Goal: Information Seeking & Learning: Learn about a topic

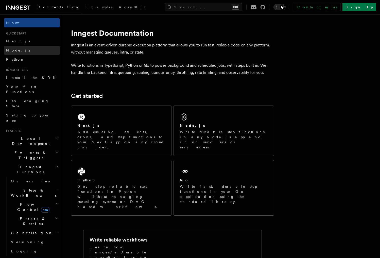
click at [22, 51] on link "Node.js" at bounding box center [32, 50] width 56 height 9
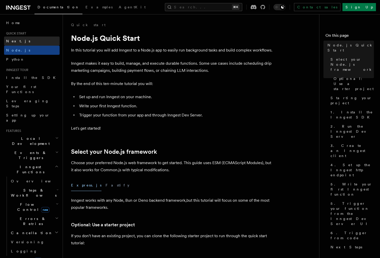
click at [22, 42] on link "Next.js" at bounding box center [32, 41] width 56 height 9
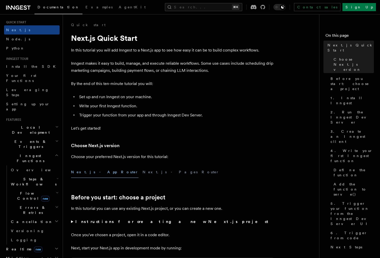
scroll to position [16, 0]
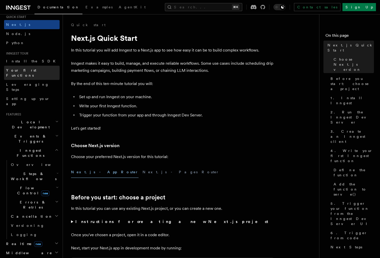
click at [20, 68] on span "Your first Functions" at bounding box center [21, 72] width 30 height 9
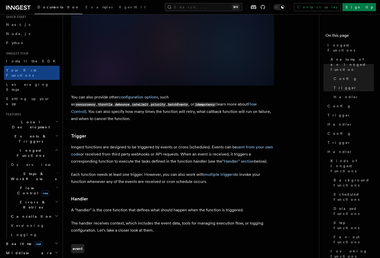
scroll to position [430, 0]
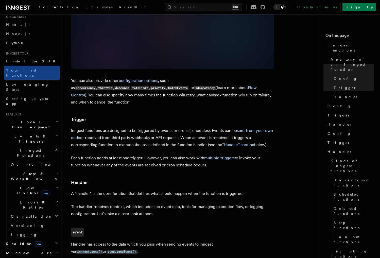
click at [194, 86] on code "idempotency" at bounding box center [204, 88] width 21 height 4
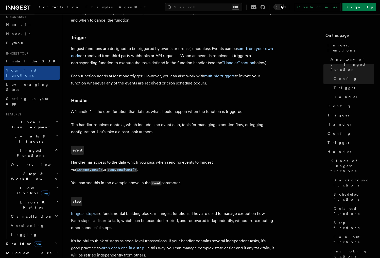
scroll to position [510, 0]
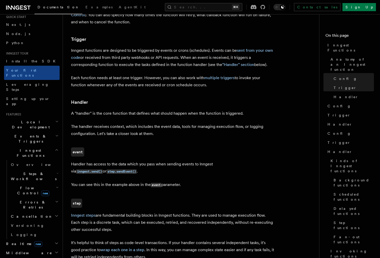
click at [23, 119] on span "Local Development" at bounding box center [29, 124] width 51 height 10
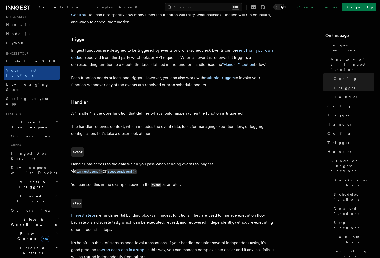
click at [23, 119] on span "Local Development" at bounding box center [29, 124] width 51 height 10
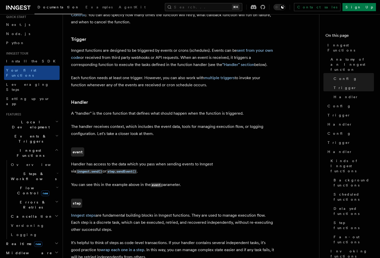
click at [23, 134] on span "Events & Triggers" at bounding box center [29, 139] width 51 height 10
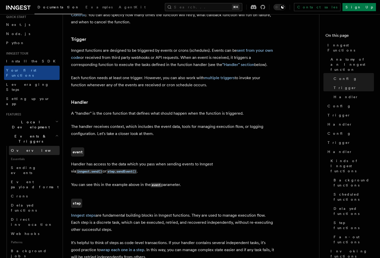
click at [24, 148] on span "Overview" at bounding box center [37, 150] width 52 height 4
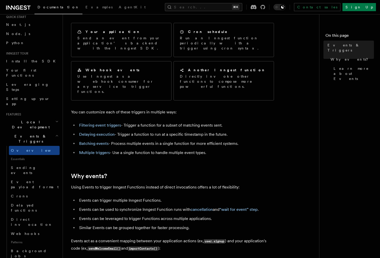
scroll to position [39, 0]
click at [94, 122] on link "Filtering event triggers" at bounding box center [100, 124] width 42 height 5
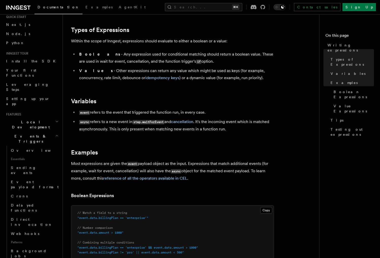
scroll to position [95, 0]
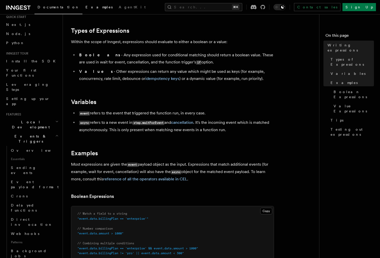
click at [85, 8] on span "Examples" at bounding box center [98, 7] width 27 height 4
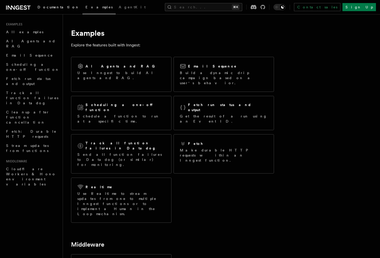
click at [57, 6] on span "Documentation" at bounding box center [59, 7] width 42 height 4
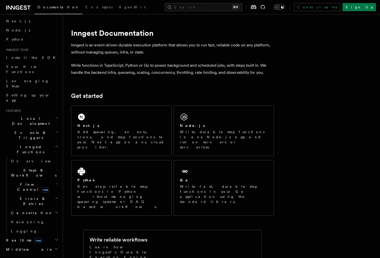
scroll to position [21, 0]
click at [26, 66] on span "Your first Functions" at bounding box center [21, 68] width 30 height 9
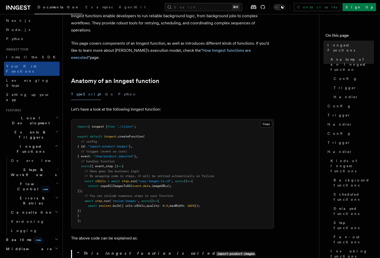
scroll to position [34, 0]
click at [105, 88] on button "Go" at bounding box center [109, 93] width 9 height 11
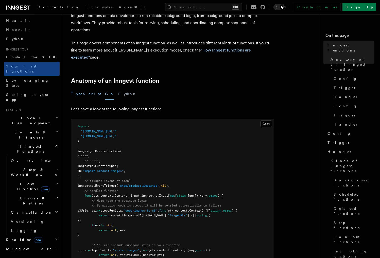
click at [80, 88] on button "TypeScript" at bounding box center [86, 93] width 30 height 11
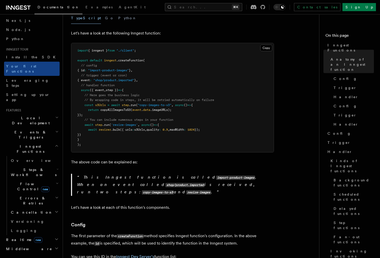
scroll to position [110, 0]
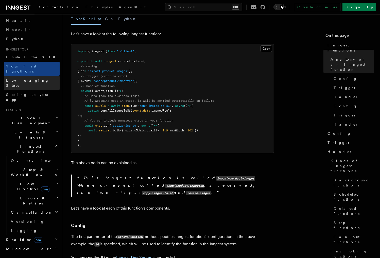
click at [16, 76] on link "Leveraging Steps" at bounding box center [32, 83] width 56 height 14
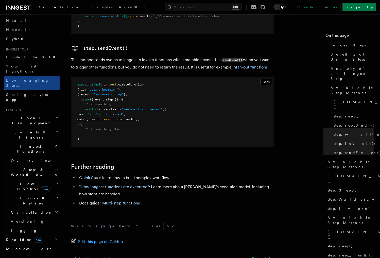
scroll to position [1081, 0]
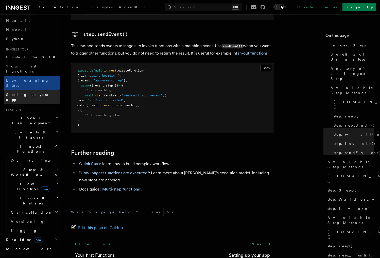
click at [31, 93] on span "Setting up your app" at bounding box center [28, 97] width 44 height 9
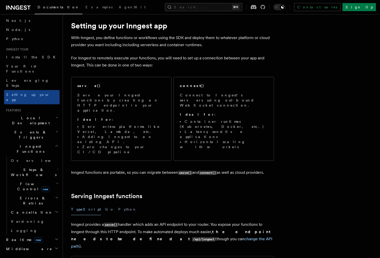
scroll to position [22, 0]
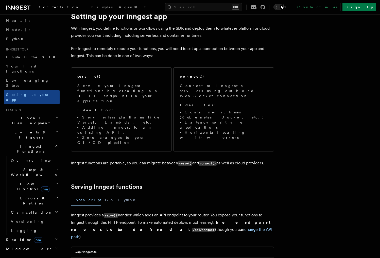
click at [27, 128] on h2 "Events & Triggers" at bounding box center [32, 135] width 56 height 14
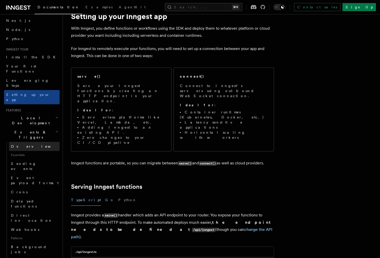
click at [28, 142] on link "Overview" at bounding box center [34, 146] width 51 height 9
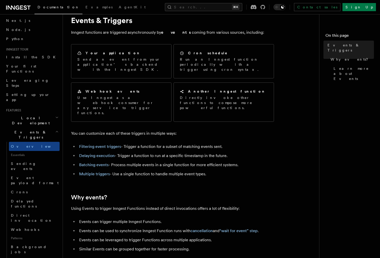
scroll to position [37, 0]
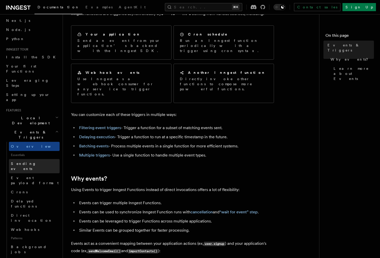
click at [29, 159] on link "Sending events" at bounding box center [34, 166] width 51 height 14
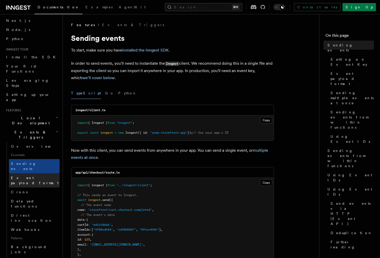
click at [34, 173] on link "Event payload format" at bounding box center [34, 180] width 51 height 14
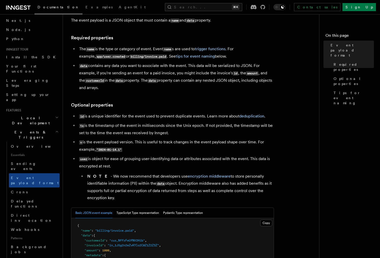
scroll to position [40, 0]
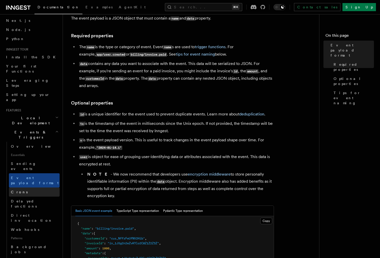
click at [34, 187] on link "Crons" at bounding box center [34, 191] width 51 height 9
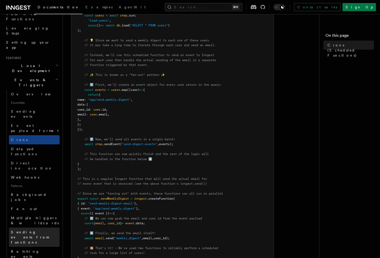
scroll to position [73, 0]
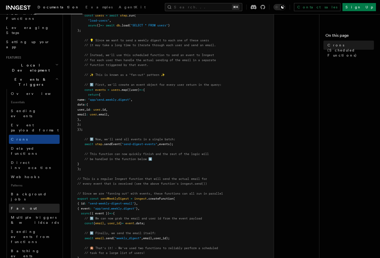
click at [24, 204] on link "Fan out" at bounding box center [34, 208] width 51 height 9
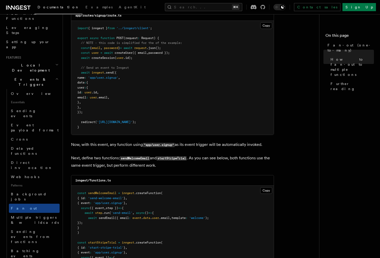
scroll to position [326, 0]
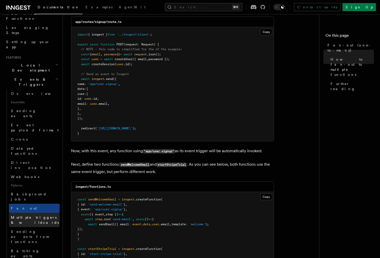
click at [34, 215] on span "Multiple triggers & wildcards" at bounding box center [35, 219] width 48 height 9
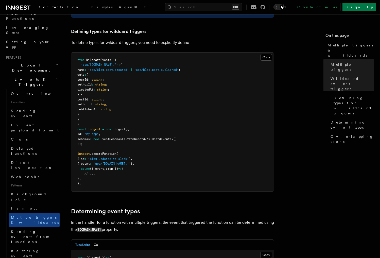
scroll to position [314, 0]
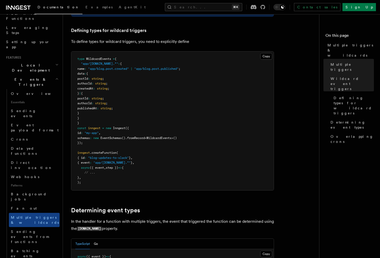
click at [216, 2] on div "Documentation Examples AgentKit Search... ⌘K Contact sales Sign Up" at bounding box center [190, 7] width 380 height 14
click at [216, 5] on button "Search... ⌘K" at bounding box center [203, 7] width 77 height 8
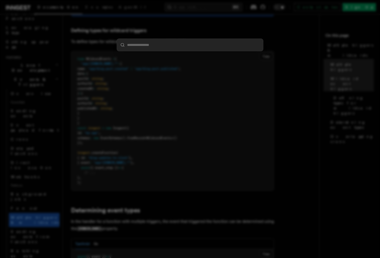
click at [214, 11] on div at bounding box center [190, 129] width 380 height 258
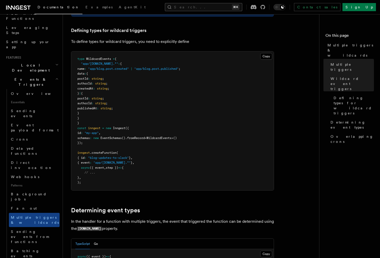
click at [214, 8] on button "Search... ⌘K" at bounding box center [203, 7] width 77 height 8
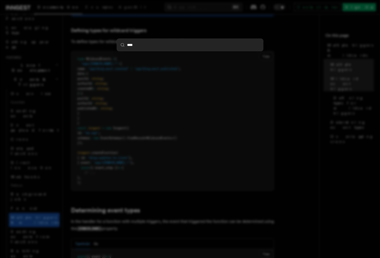
type input "***"
click at [189, 5] on div "***" at bounding box center [190, 129] width 380 height 258
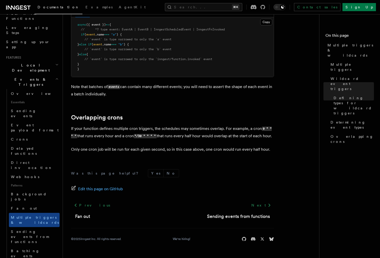
scroll to position [546, 0]
click at [31, 249] on span "Batching events" at bounding box center [25, 253] width 29 height 9
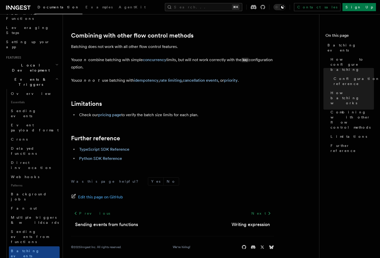
scroll to position [478, 0]
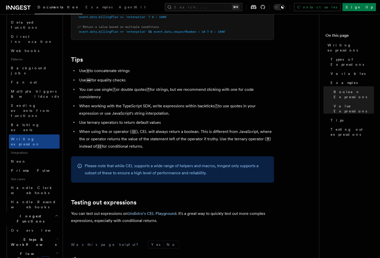
scroll to position [224, 0]
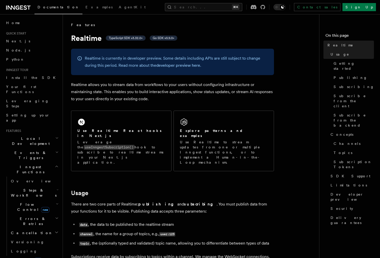
scroll to position [16, 0]
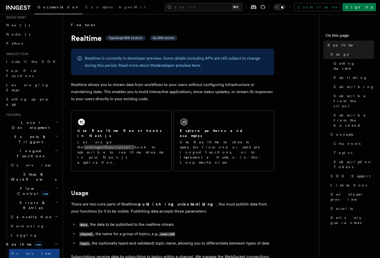
click at [31, 118] on h2 "Local Development" at bounding box center [32, 125] width 56 height 14
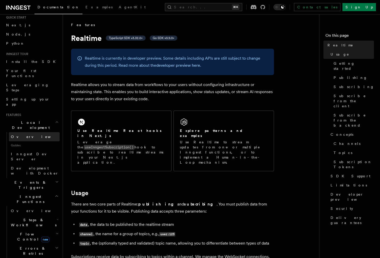
click at [31, 132] on link "Overview" at bounding box center [34, 136] width 51 height 9
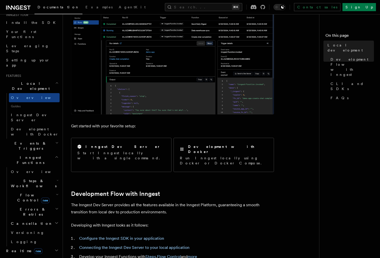
scroll to position [160, 0]
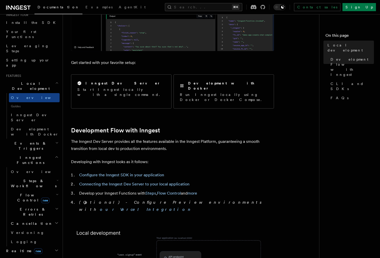
click at [24, 257] on span "Middleware" at bounding box center [28, 259] width 48 height 5
click at [34, 248] on span "new" at bounding box center [38, 251] width 8 height 6
click at [24, 255] on link "Overview" at bounding box center [34, 259] width 51 height 9
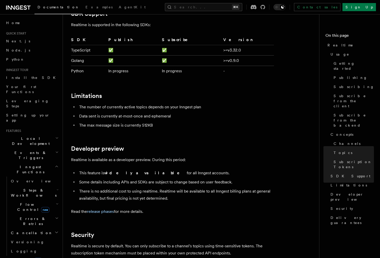
scroll to position [1524, 0]
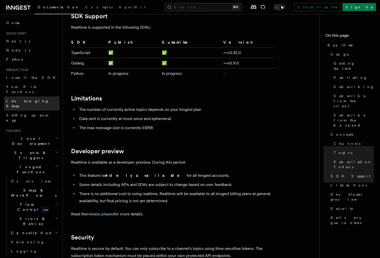
click at [27, 99] on link "Leveraging Steps" at bounding box center [32, 103] width 56 height 14
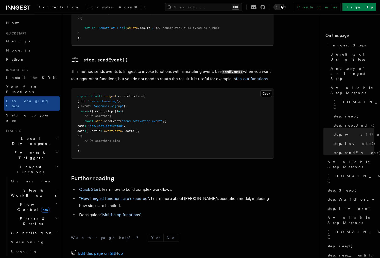
scroll to position [1081, 0]
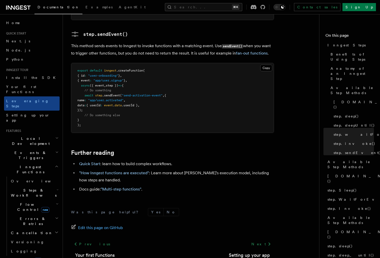
click at [24, 148] on h2 "Events & Triggers" at bounding box center [32, 155] width 56 height 14
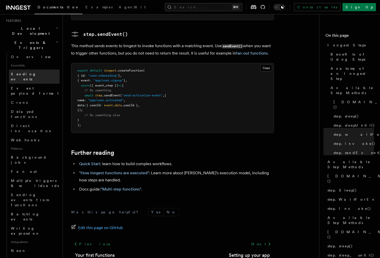
scroll to position [116, 0]
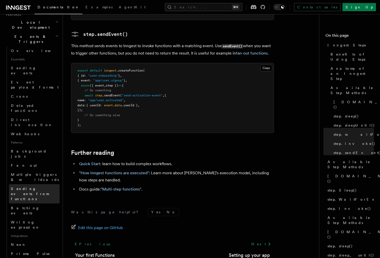
click at [28, 187] on span "Sending events from functions" at bounding box center [30, 194] width 38 height 14
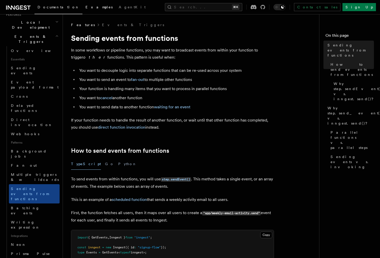
click at [85, 5] on span "Examples" at bounding box center [98, 7] width 27 height 4
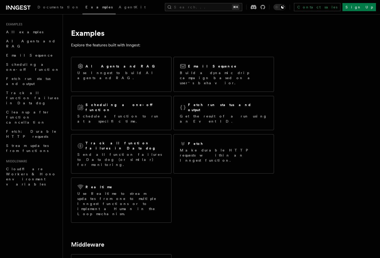
click at [198, 48] on p "Explore the features built with Inngest:" at bounding box center [172, 45] width 203 height 7
click at [197, 6] on button "Search... ⌘K" at bounding box center [203, 7] width 77 height 8
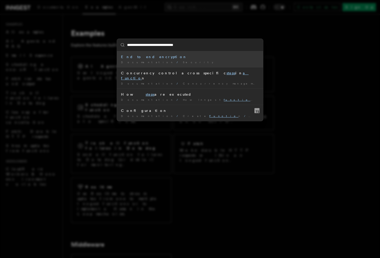
type input "**********"
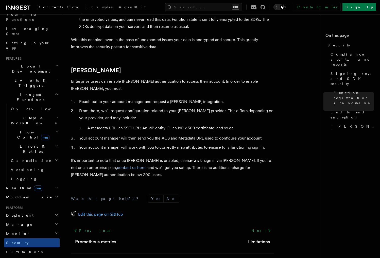
scroll to position [76, 0]
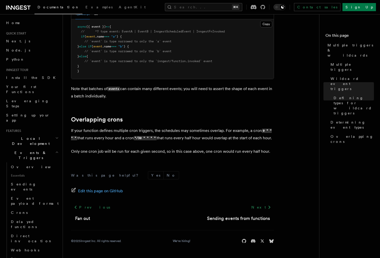
scroll to position [543, 0]
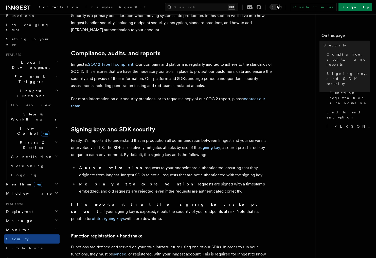
scroll to position [35, 0]
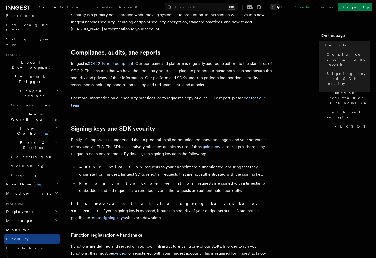
click at [275, 9] on icon "Toggle dark mode" at bounding box center [272, 7] width 5 height 5
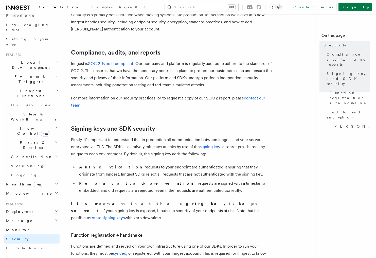
click at [280, 6] on icon "Toggle dark mode" at bounding box center [278, 6] width 3 height 3
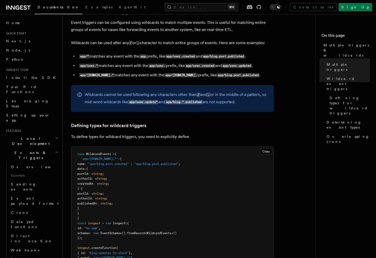
scroll to position [219, 0]
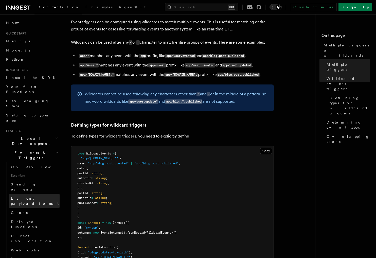
click at [33, 196] on span "Event payload format" at bounding box center [35, 201] width 49 height 10
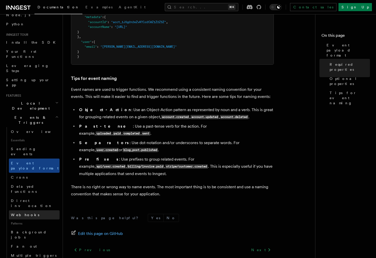
scroll to position [36, 0]
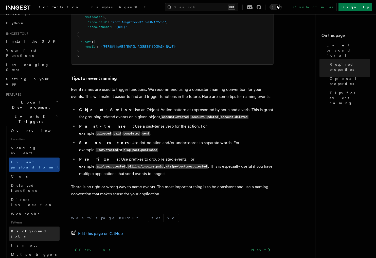
click at [15, 229] on span "Background jobs" at bounding box center [29, 233] width 36 height 9
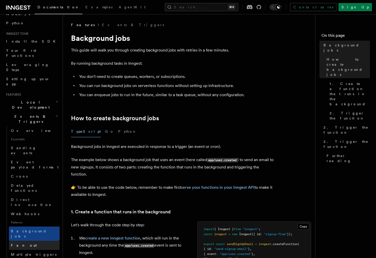
click at [18, 243] on span "Fan out" at bounding box center [24, 245] width 26 height 4
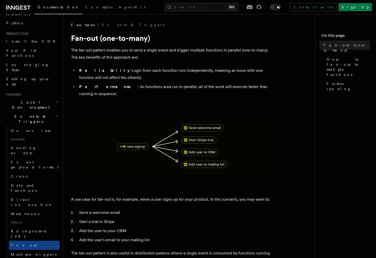
click at [172, 140] on img at bounding box center [172, 146] width 203 height 57
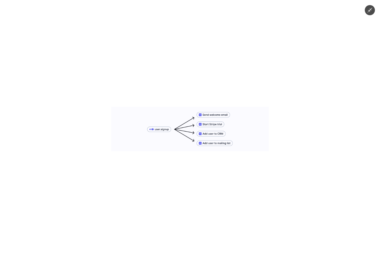
click at [172, 140] on img at bounding box center [189, 129] width 157 height 44
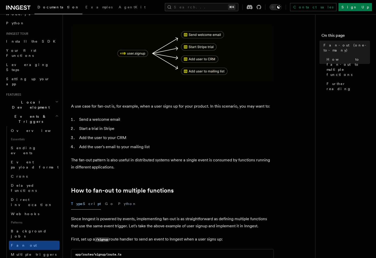
scroll to position [94, 0]
